Goal: Task Accomplishment & Management: Manage account settings

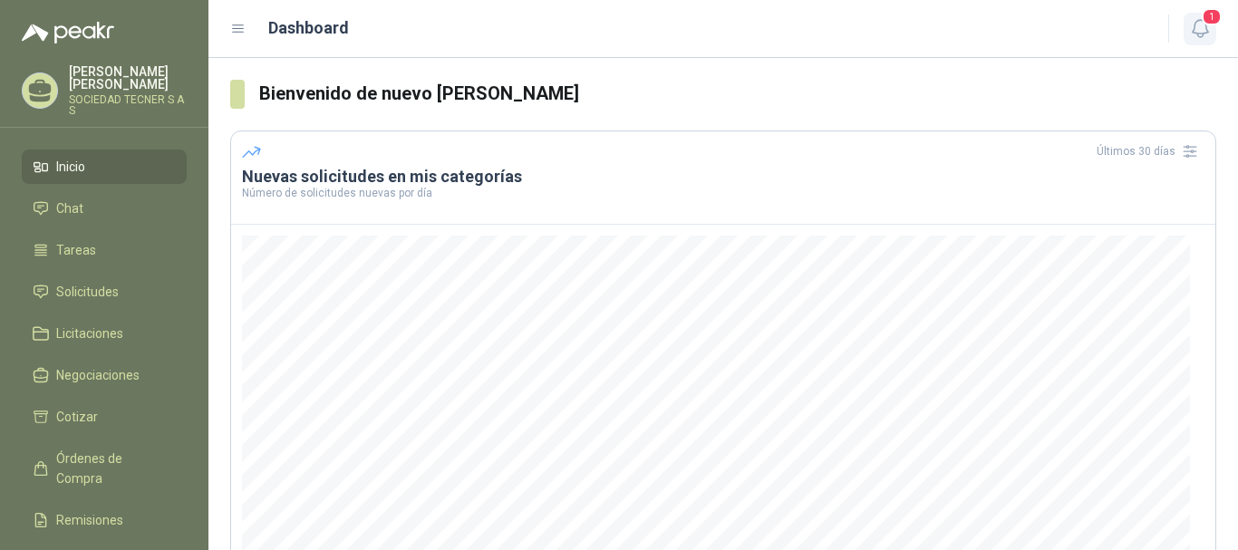
click at [1198, 26] on icon "button" at bounding box center [1200, 28] width 23 height 23
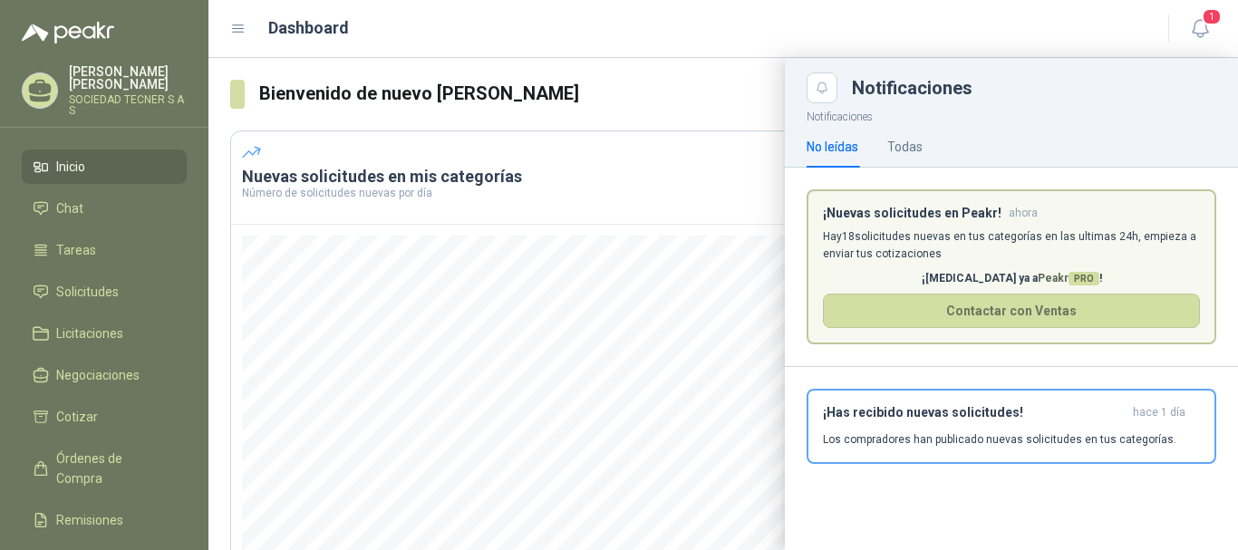
click at [1027, 34] on div "Dashboard" at bounding box center [688, 27] width 916 height 25
click at [108, 292] on span "Solicitudes" at bounding box center [87, 292] width 63 height 20
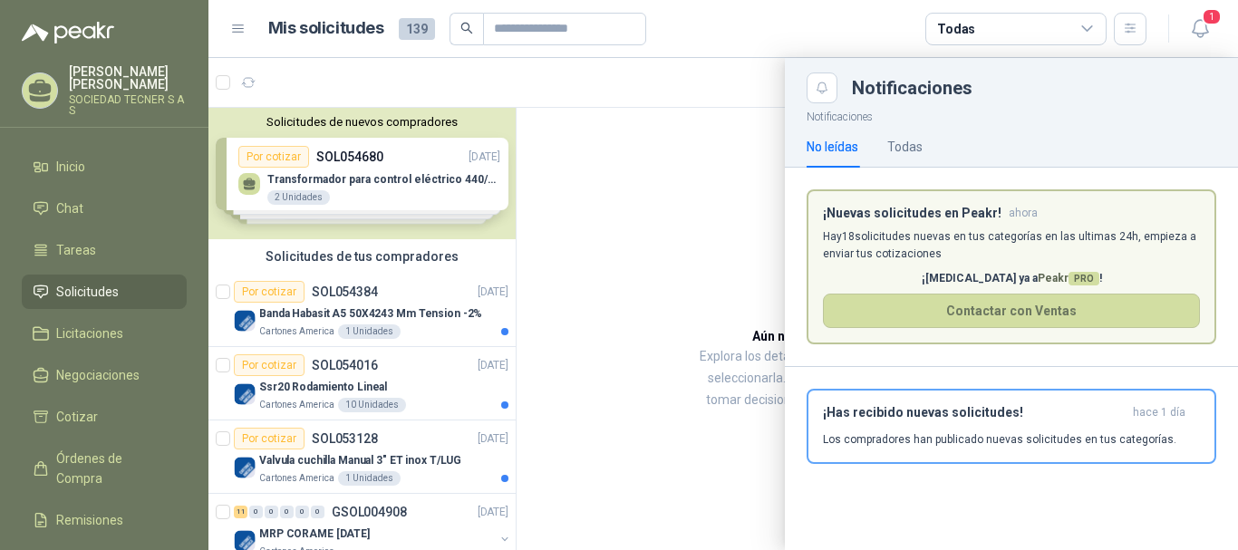
click at [671, 180] on div at bounding box center [722, 304] width 1029 height 492
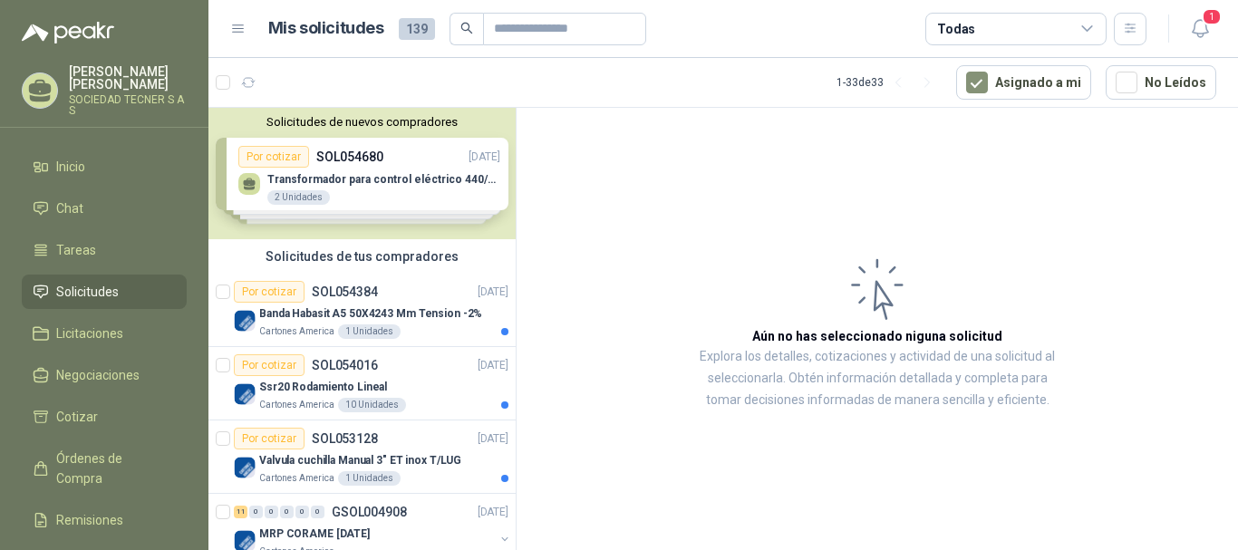
click at [305, 177] on div "Solicitudes de nuevos compradores Por cotizar SOL054680 [DATE] Transformador pa…" at bounding box center [361, 173] width 307 height 131
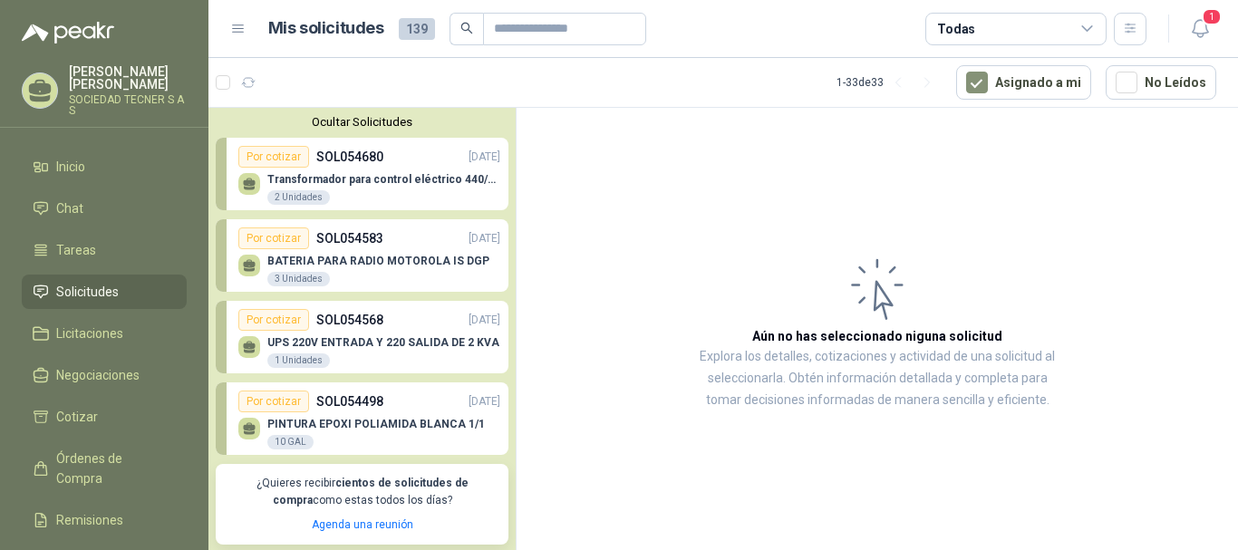
click at [309, 198] on div "2 Unidades" at bounding box center [298, 197] width 63 height 14
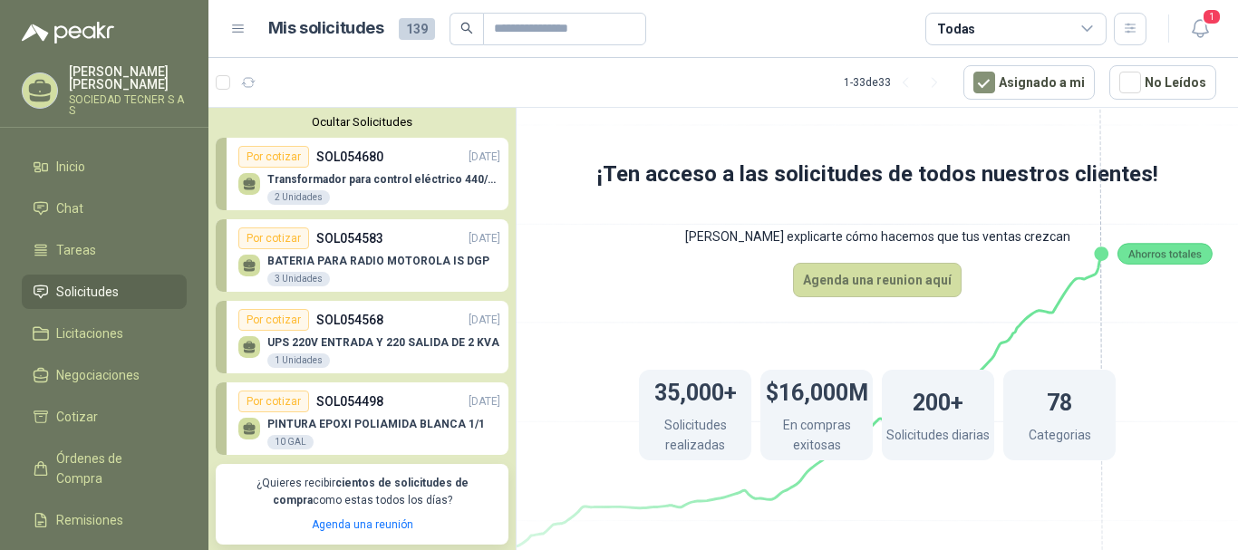
click at [417, 181] on p "Transformador para control eléctrico 440/220/110 - 45O VA." at bounding box center [383, 179] width 233 height 13
click at [274, 154] on div "Por cotizar" at bounding box center [273, 157] width 71 height 22
click at [285, 193] on div "2 Unidades" at bounding box center [298, 197] width 63 height 14
click at [642, 121] on icon at bounding box center [877, 309] width 1015 height 856
click at [816, 100] on article "1 - 33 de 33 Asignado a mi No Leídos" at bounding box center [722, 82] width 1029 height 49
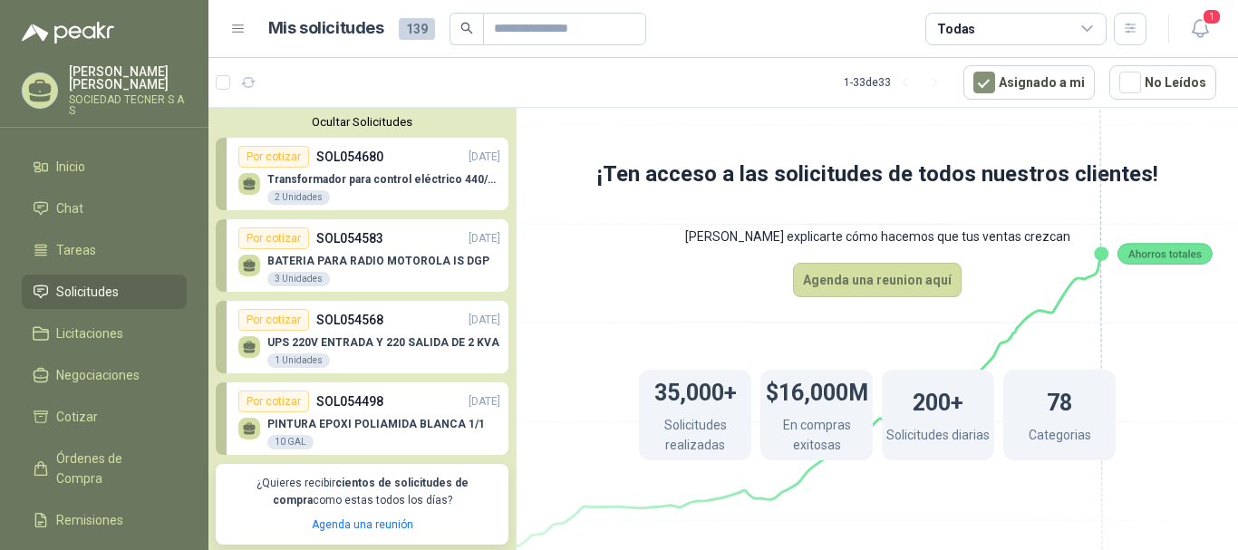
click at [1161, 140] on icon at bounding box center [877, 309] width 1015 height 856
click at [324, 336] on div "UPS 220V ENTRADA Y 220 SALIDA DE 2 KVA 1 Unidades" at bounding box center [369, 350] width 262 height 38
click at [72, 285] on span "Solicitudes" at bounding box center [87, 292] width 63 height 20
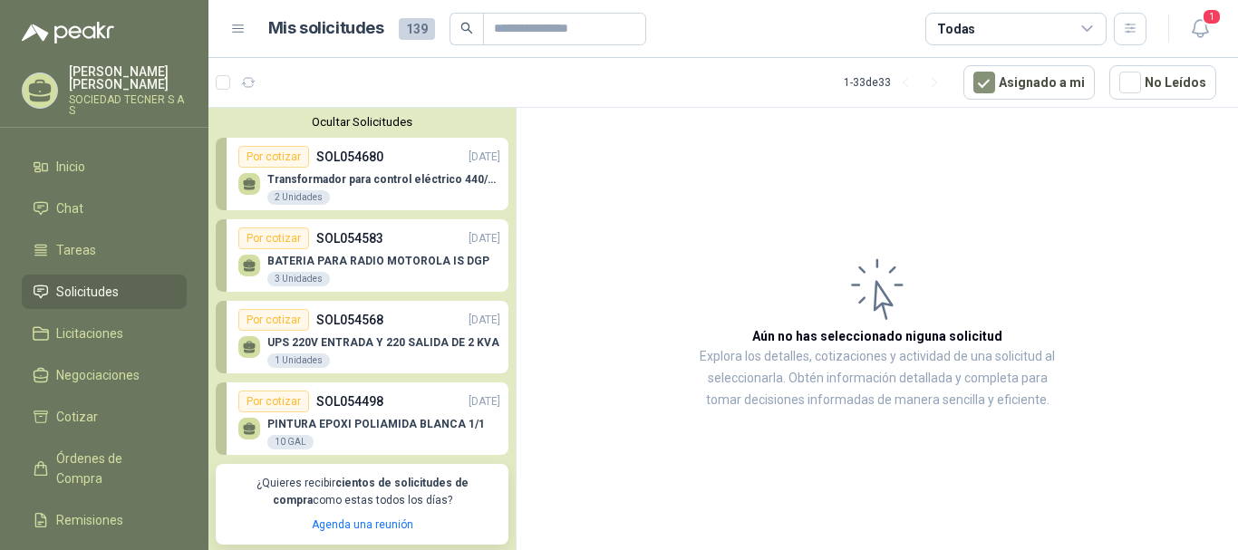
click at [308, 193] on div "2 Unidades" at bounding box center [298, 197] width 63 height 14
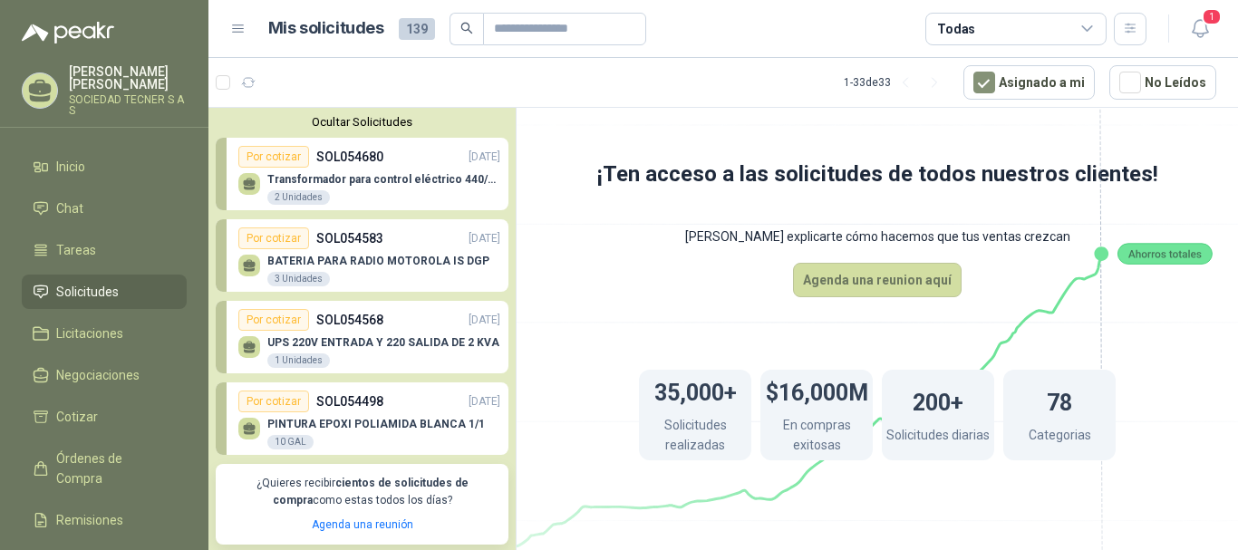
click at [312, 179] on p "Transformador para control eléctrico 440/220/110 - 45O VA." at bounding box center [383, 179] width 233 height 13
click at [638, 130] on icon at bounding box center [877, 309] width 1015 height 856
click at [273, 164] on div "Por cotizar" at bounding box center [273, 157] width 71 height 22
click at [112, 296] on span "Solicitudes" at bounding box center [87, 292] width 63 height 20
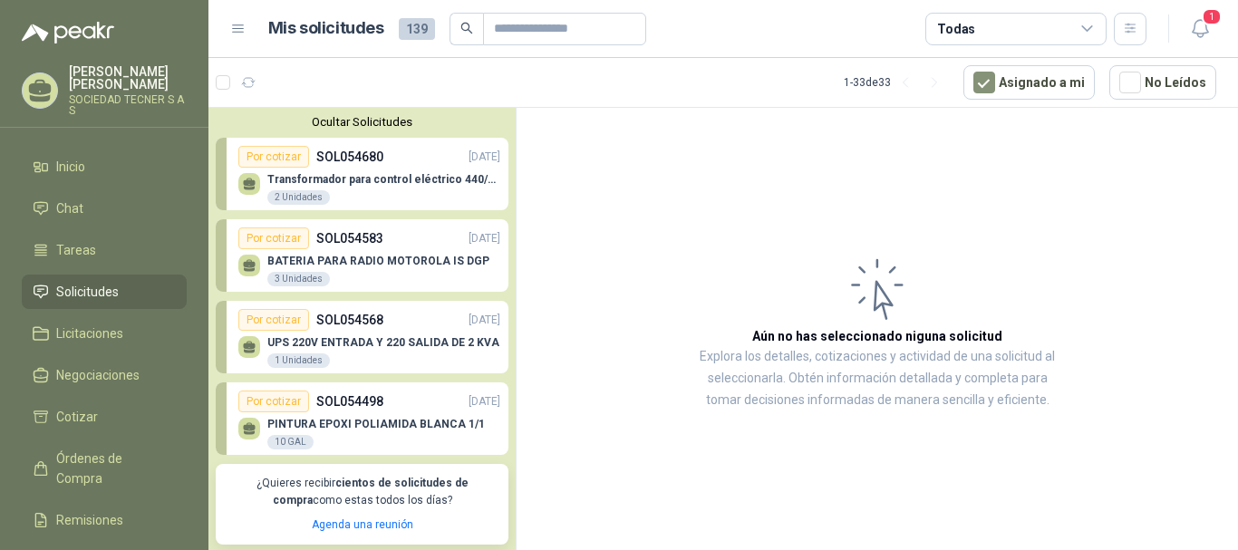
click at [349, 156] on p "SOL054680" at bounding box center [349, 157] width 67 height 20
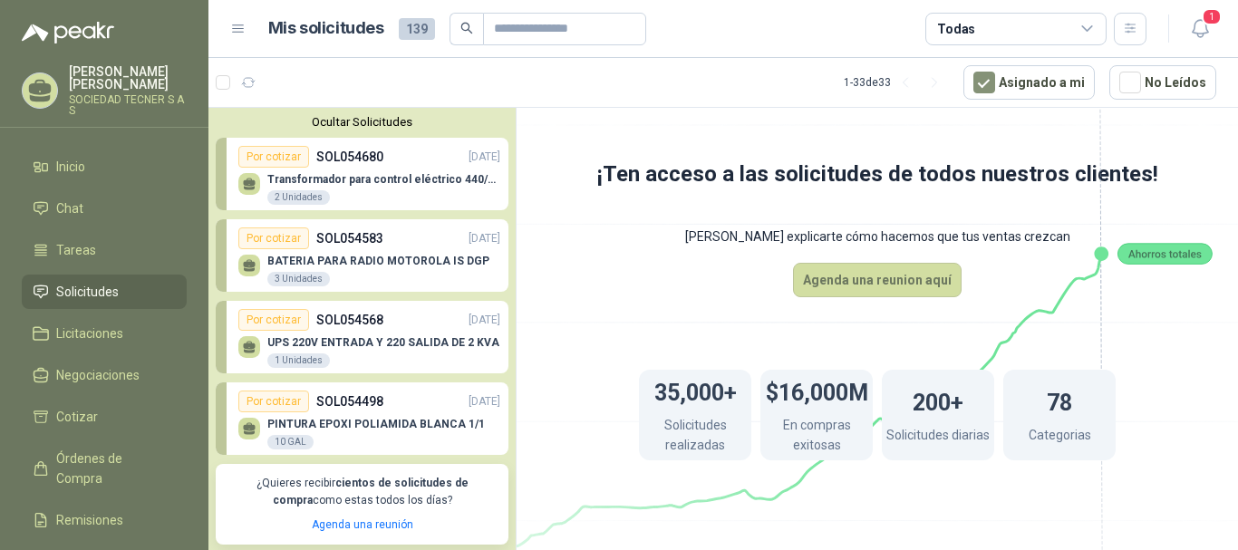
click at [543, 143] on icon at bounding box center [877, 309] width 1015 height 856
click at [280, 159] on div "Por cotizar" at bounding box center [273, 157] width 71 height 22
click at [385, 122] on button "Ocultar Solicitudes" at bounding box center [362, 122] width 293 height 14
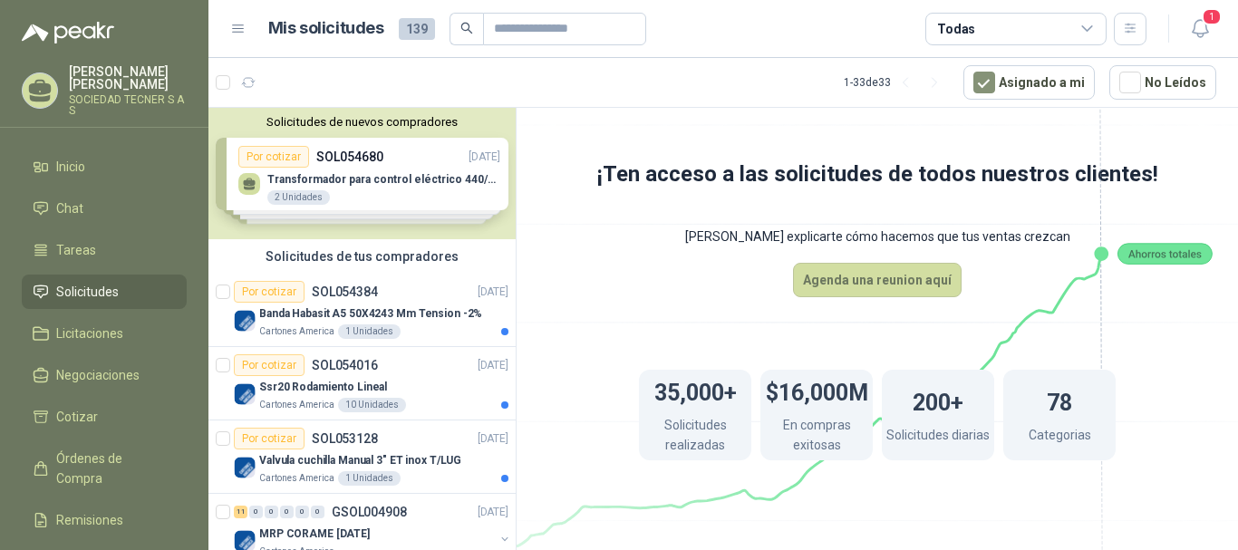
click at [244, 186] on div "Solicitudes de nuevos compradores Por cotizar SOL054680 [DATE] Transformador pa…" at bounding box center [361, 173] width 307 height 131
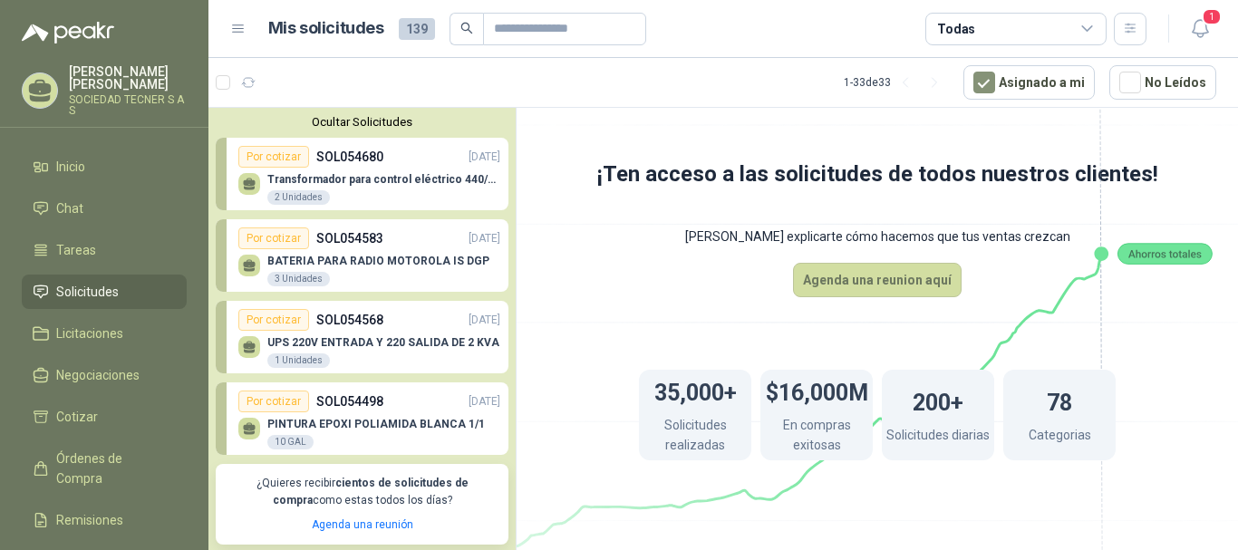
click at [302, 182] on p "Transformador para control eléctrico 440/220/110 - 45O VA." at bounding box center [383, 179] width 233 height 13
